Goal: Obtain resource: Download file/media

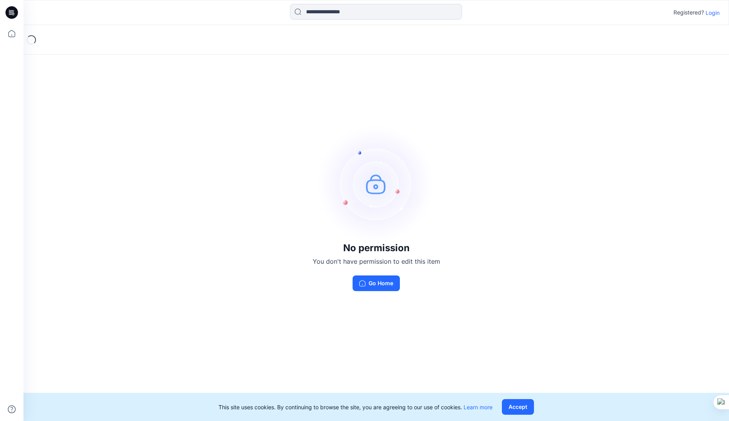
click at [714, 11] on p "Login" at bounding box center [713, 13] width 14 height 8
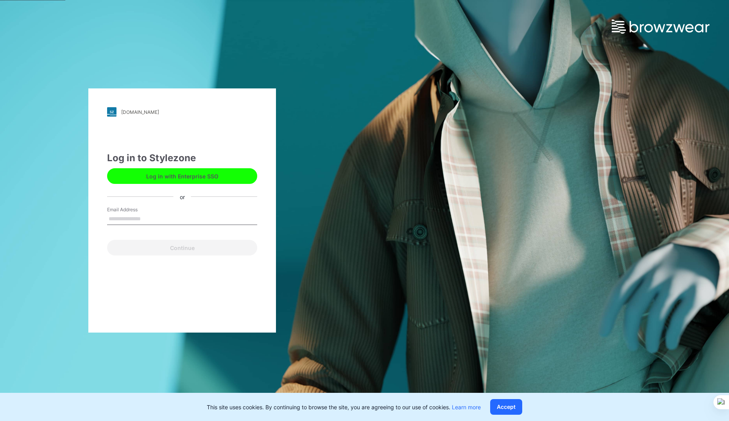
click at [189, 171] on button "Log in with Enterprise SSO" at bounding box center [182, 176] width 150 height 16
click at [131, 217] on input "Email Address" at bounding box center [182, 219] width 150 height 12
click at [161, 174] on button "Log in with Enterprise SSO" at bounding box center [182, 176] width 150 height 16
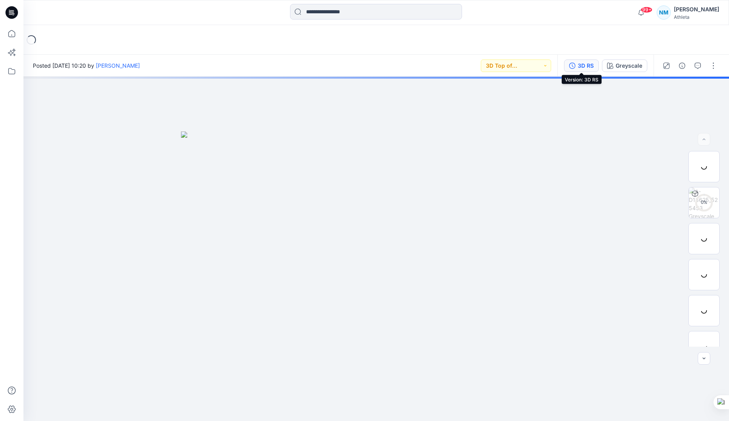
click at [591, 67] on div "3D RS" at bounding box center [586, 65] width 16 height 9
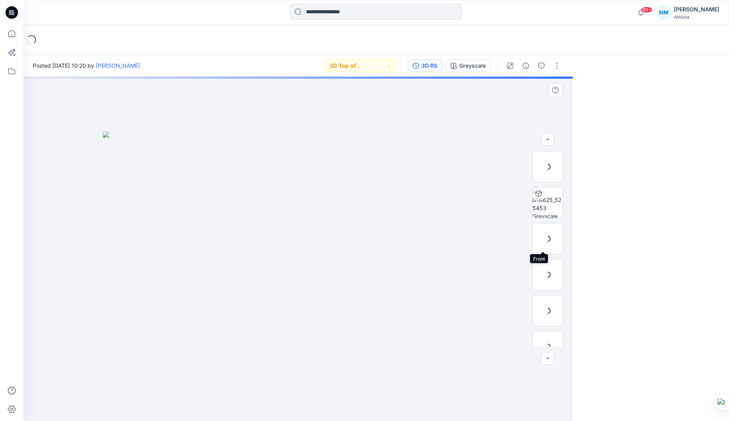
scroll to position [124, 0]
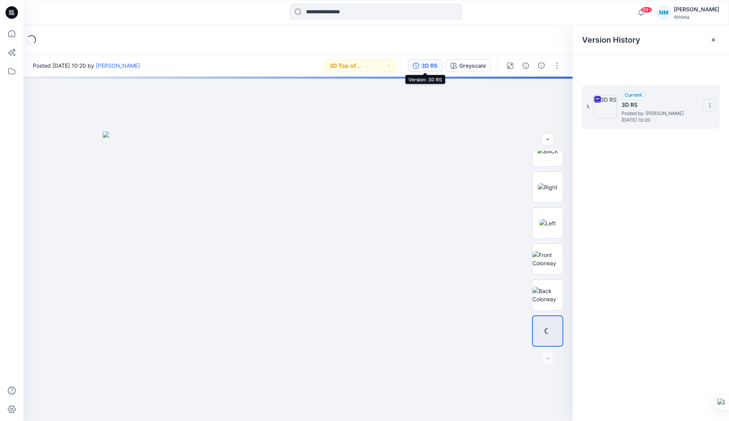
click at [714, 106] on section at bounding box center [710, 105] width 13 height 13
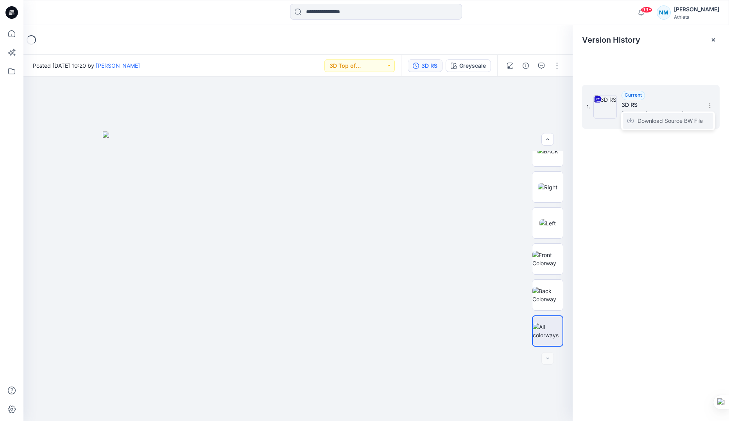
click at [650, 120] on span "Download Source BW File" at bounding box center [670, 120] width 65 height 9
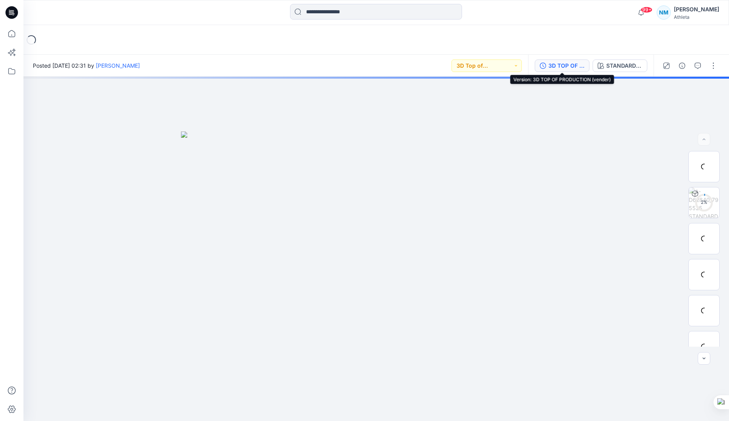
click at [573, 61] on button "3D TOP OF PRODUCTION (vender)" at bounding box center [562, 65] width 55 height 13
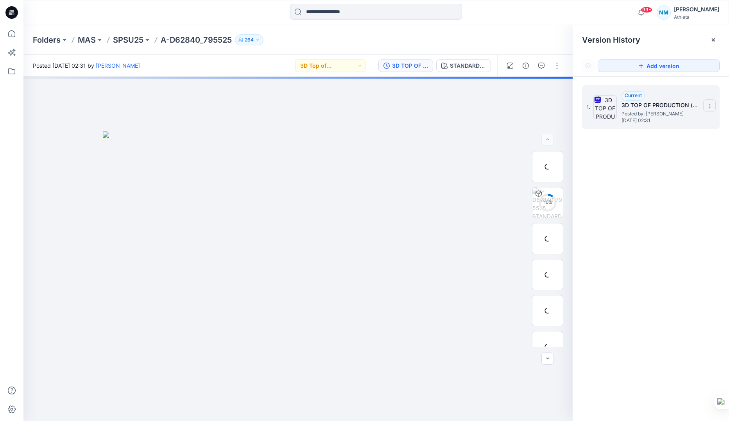
click at [710, 103] on icon at bounding box center [710, 106] width 6 height 6
click at [661, 117] on span "Download Source BW File" at bounding box center [670, 121] width 65 height 9
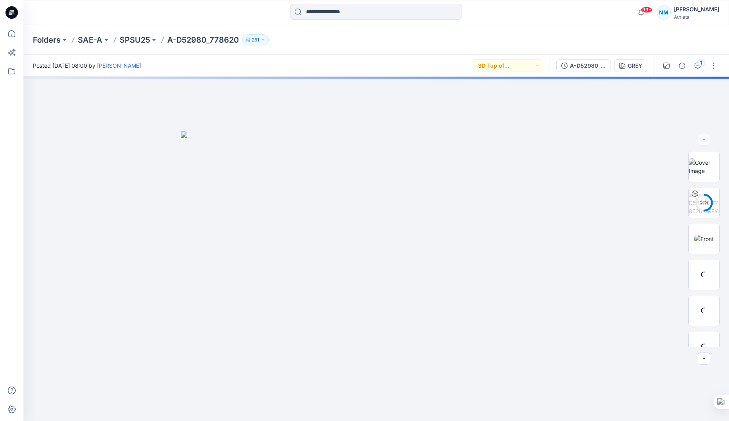
click at [506, 45] on div "Folders SAE-A SPSU25 A-D52980_778620 251" at bounding box center [376, 40] width 706 height 30
click at [596, 65] on div "A-D52980_778620" at bounding box center [588, 65] width 36 height 9
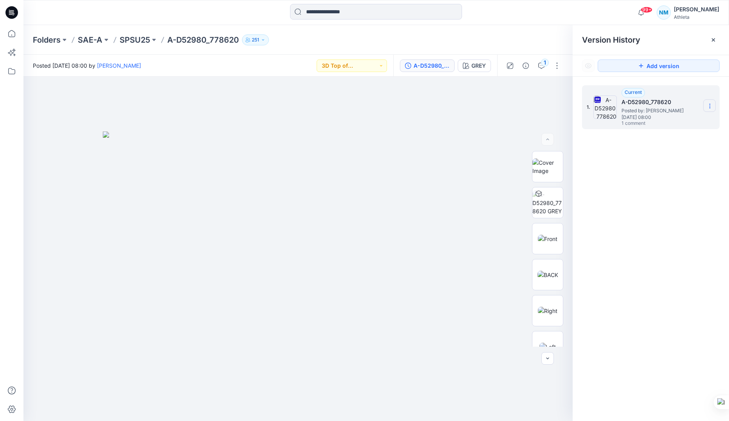
click at [713, 103] on icon at bounding box center [710, 106] width 6 height 6
click at [659, 121] on span "Download Source BW File" at bounding box center [670, 121] width 65 height 9
